Goal: Information Seeking & Learning: Compare options

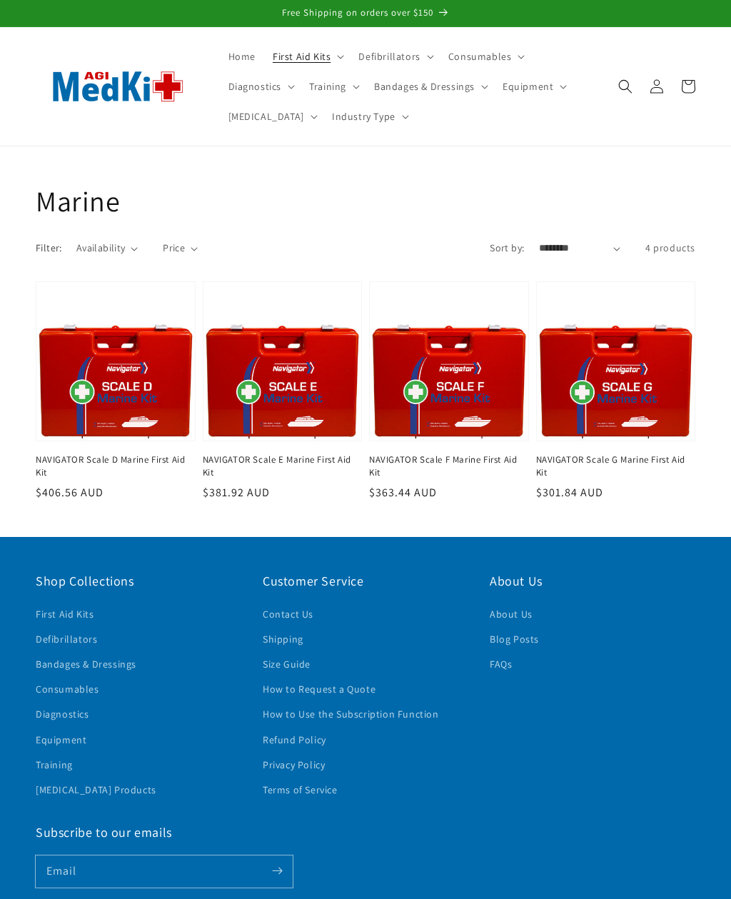
scroll to position [76, 0]
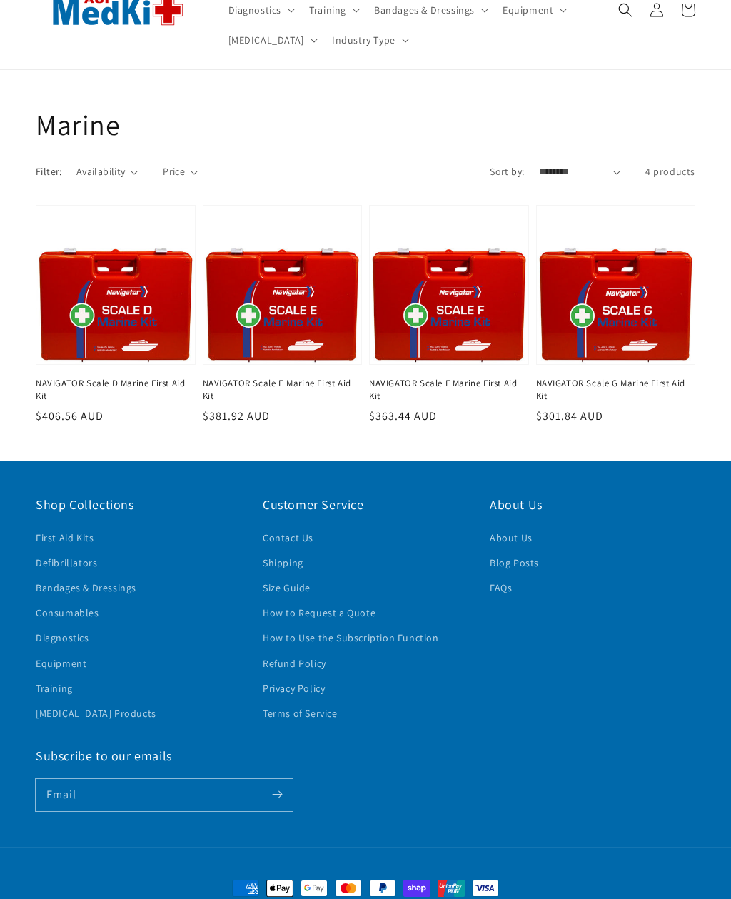
click at [132, 377] on link "NAVIGATOR Scale D Marine First Aid Kit" at bounding box center [111, 390] width 151 height 26
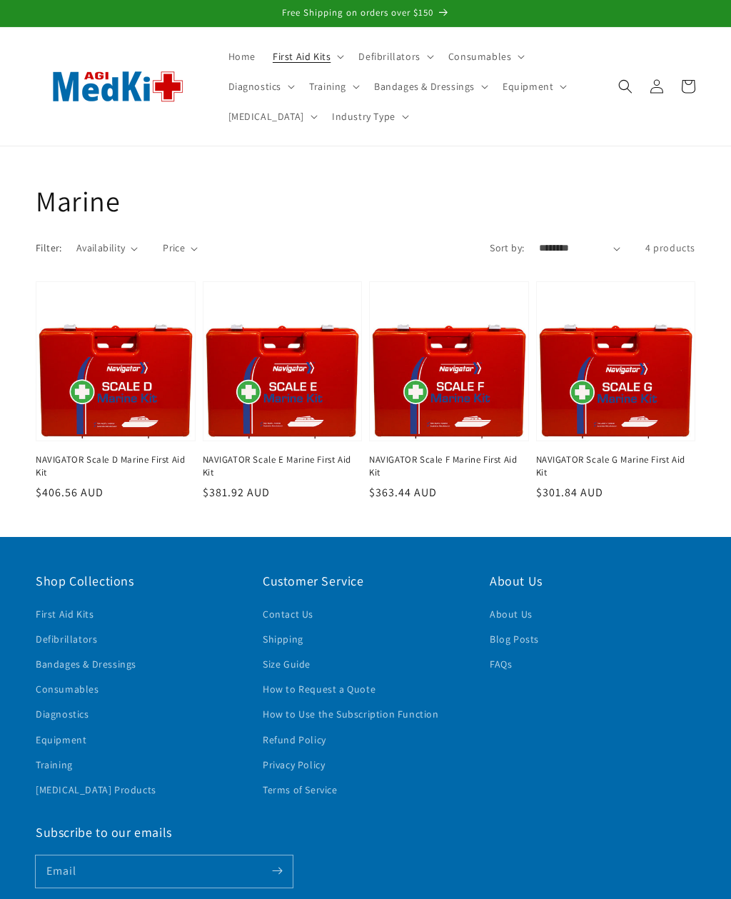
scroll to position [76, 0]
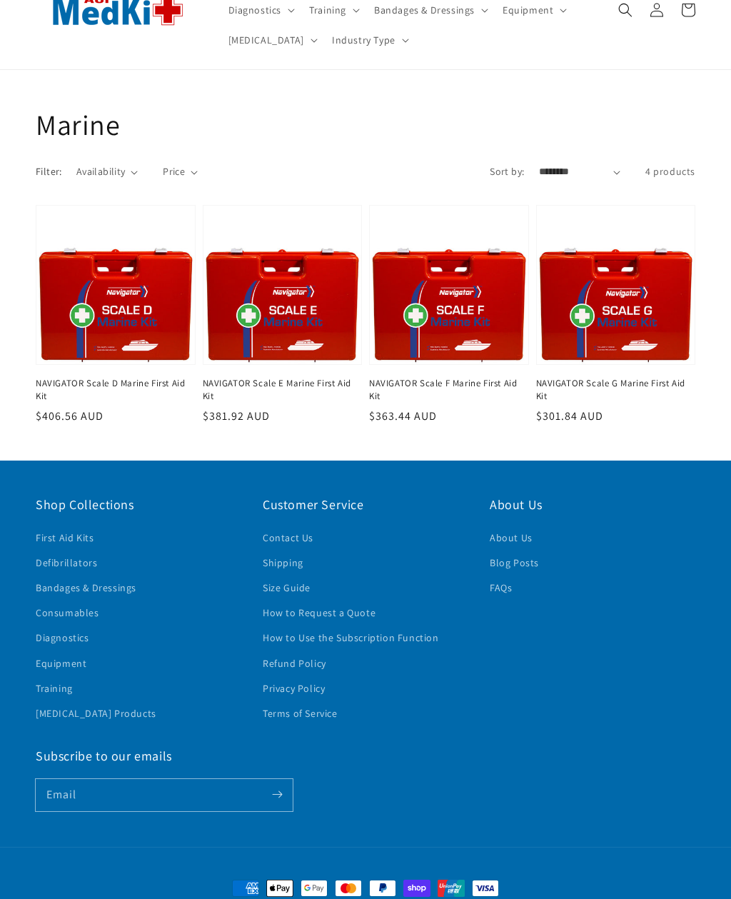
click at [303, 377] on link "NAVIGATOR Scale E Marine First Aid Kit" at bounding box center [278, 390] width 151 height 26
click at [436, 377] on link "NAVIGATOR Scale F Marine First Aid Kit" at bounding box center [444, 390] width 151 height 26
click at [645, 377] on link "NAVIGATOR Scale G Marine First Aid Kit" at bounding box center [611, 390] width 151 height 26
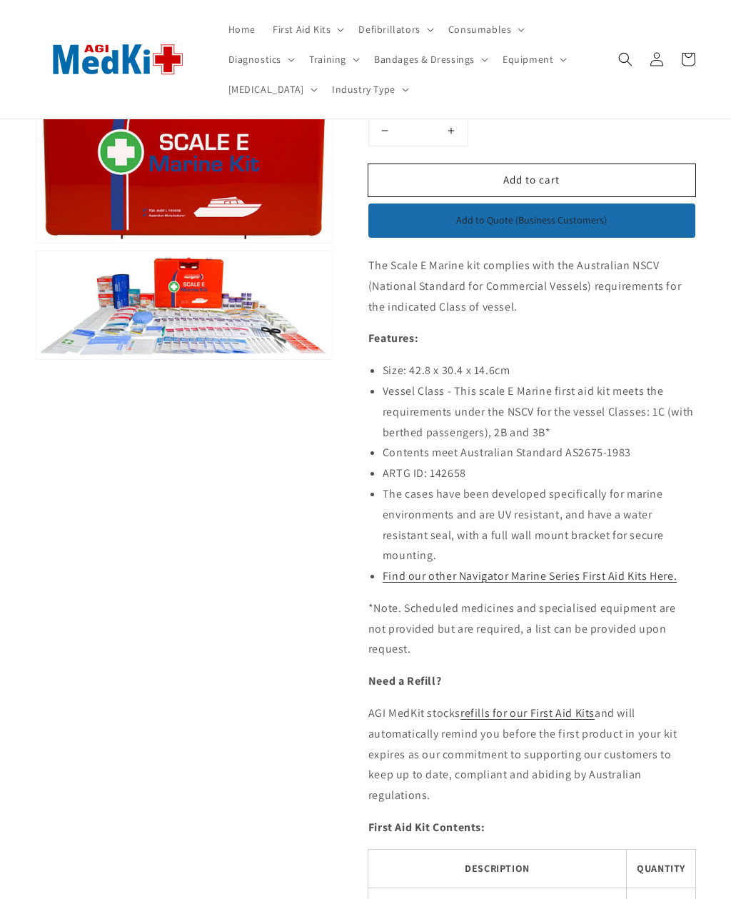
scroll to position [221, 0]
